Goal: Information Seeking & Learning: Learn about a topic

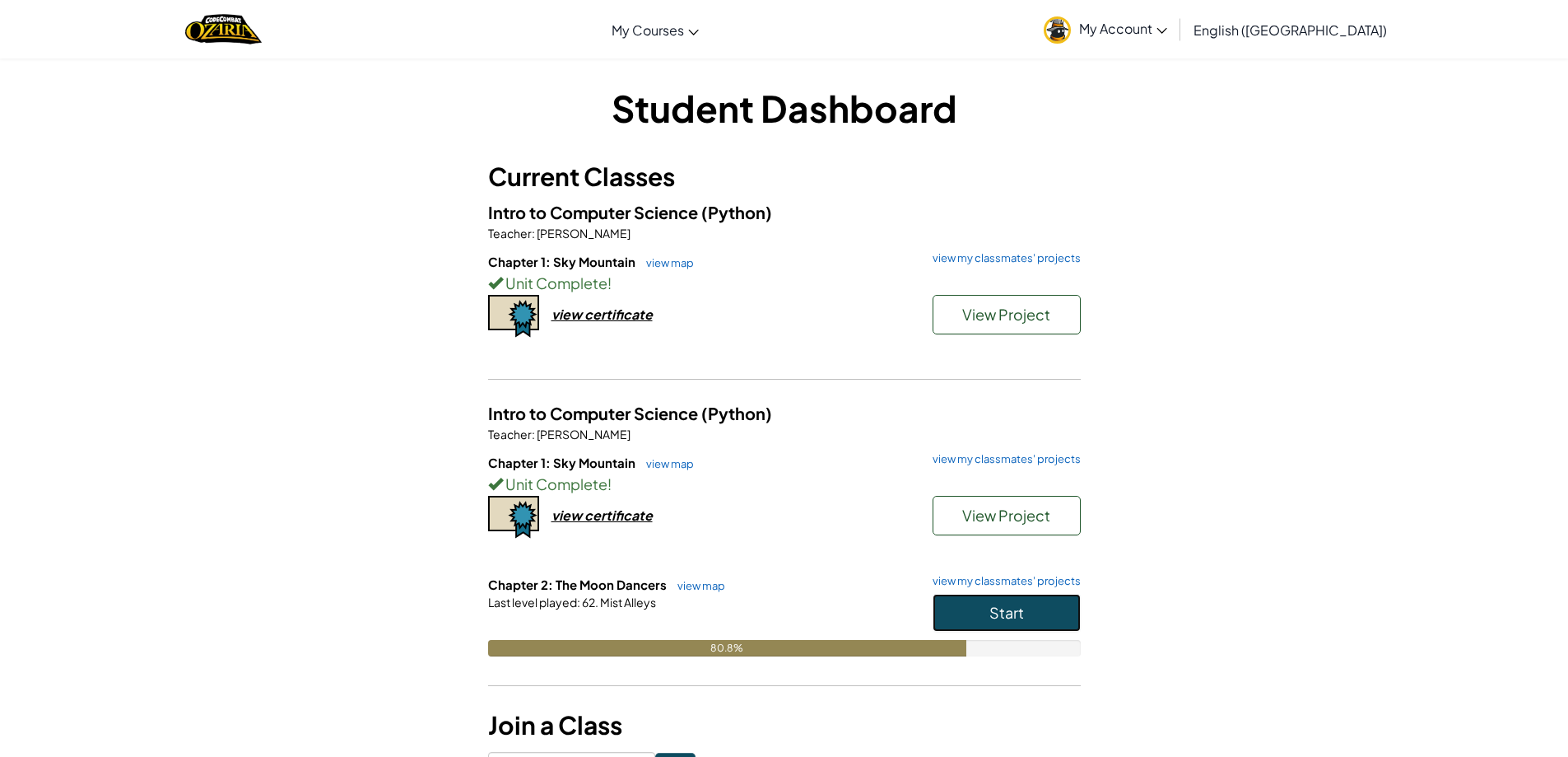
click at [1034, 599] on button "Start" at bounding box center [1007, 613] width 148 height 38
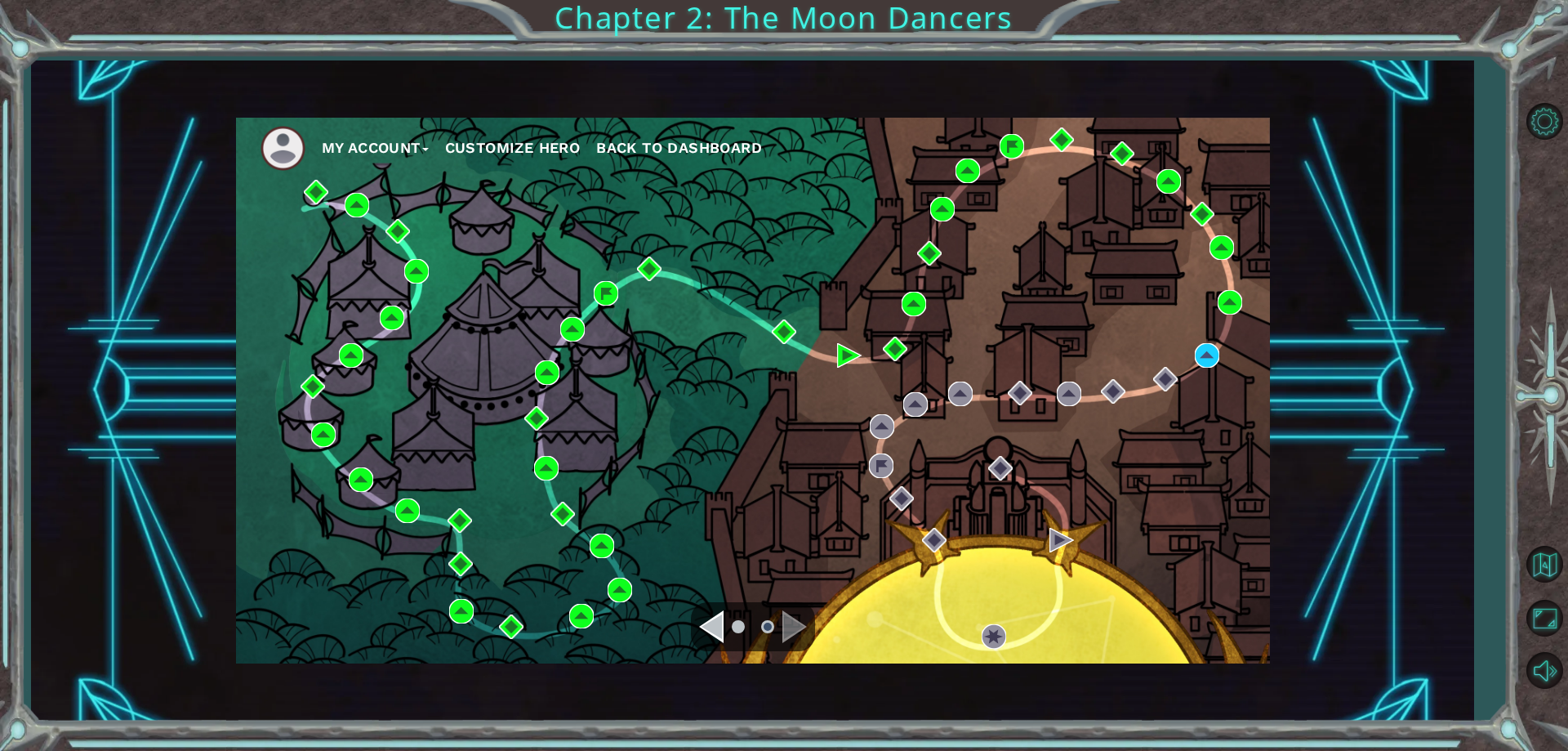
click at [1217, 342] on div "My Account Customize Hero Back to Dashboard" at bounding box center [753, 391] width 1034 height 546
click at [1204, 360] on img at bounding box center [1207, 355] width 24 height 24
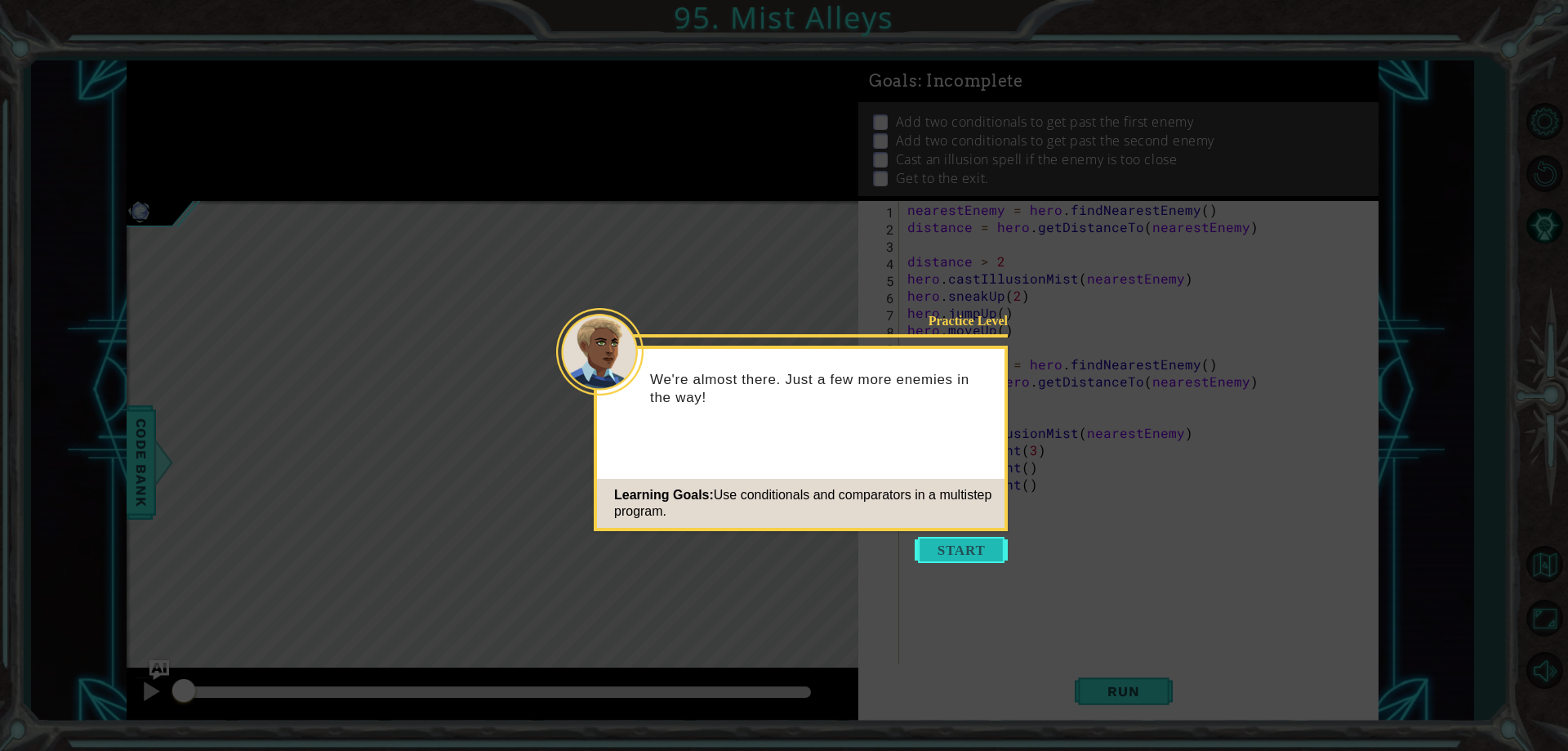
click at [996, 544] on button "Start" at bounding box center [962, 549] width 93 height 26
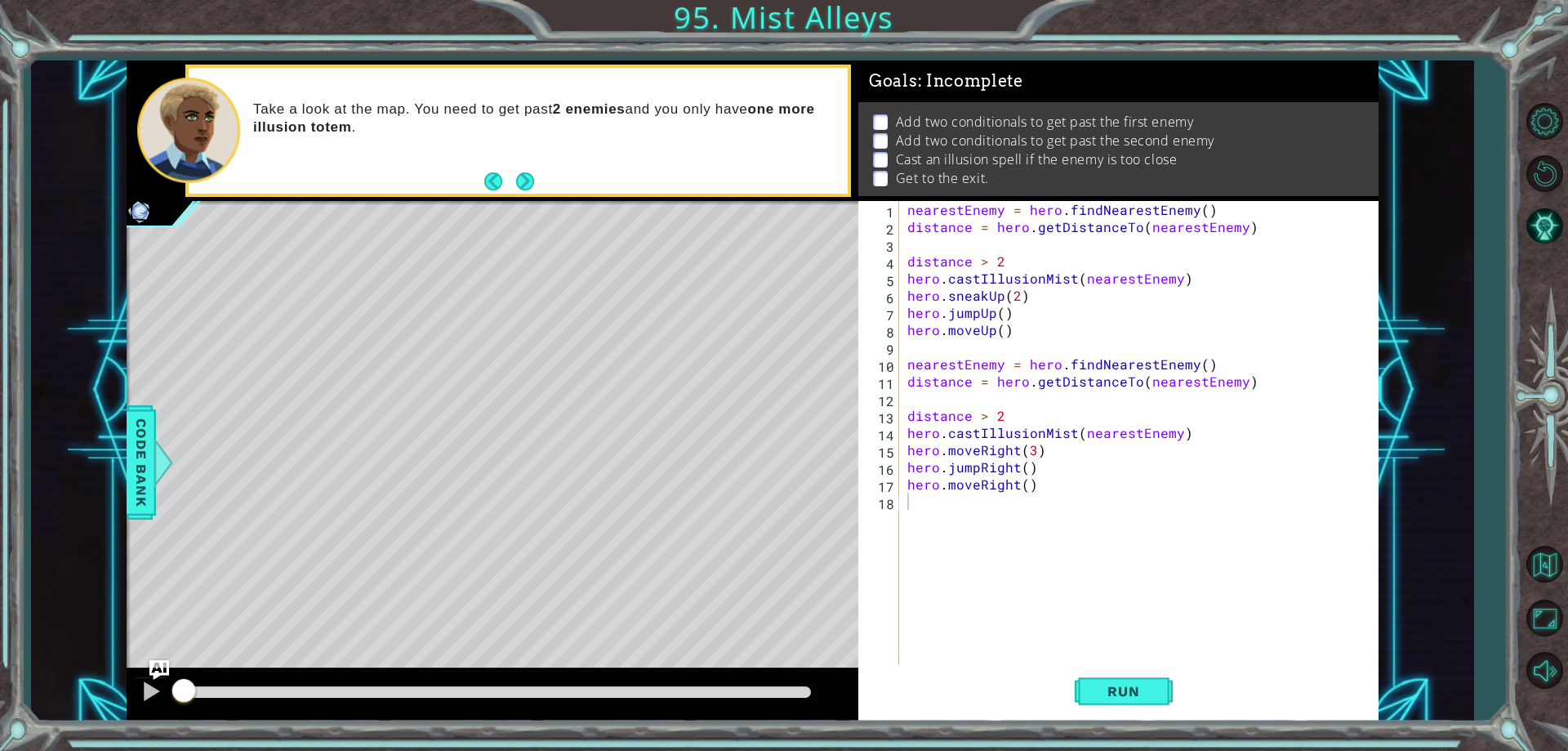
click at [1460, 258] on div "1 ההההההההההההההההההההההההההההההההההההההההההההההההההההההההההההההההההההההההההההה…" at bounding box center [752, 390] width 1442 height 661
click at [1093, 695] on span "Run" at bounding box center [1123, 691] width 65 height 16
